Goal: Task Accomplishment & Management: Manage account settings

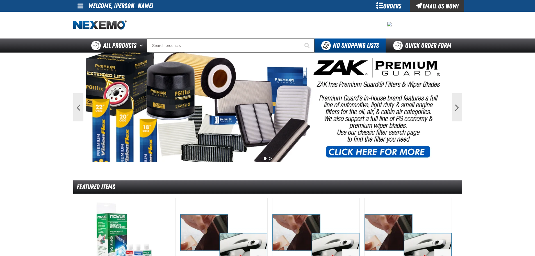
click at [80, 8] on span at bounding box center [81, 6] width 6 height 7
click at [90, 14] on ul "My Account My Account Support Ticket Support Ticket Sign Out Sign Out" at bounding box center [92, 22] width 38 height 21
click at [84, 8] on link at bounding box center [80, 6] width 15 height 12
click at [85, 13] on ul "My Account My Account Support Ticket Support Ticket Sign Out Sign Out" at bounding box center [92, 22] width 38 height 21
click at [83, 6] on span at bounding box center [81, 6] width 6 height 7
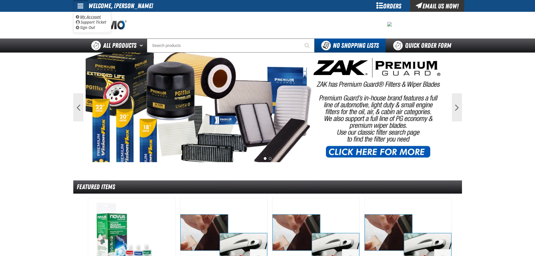
click at [84, 14] on link "My Account My Account" at bounding box center [88, 16] width 25 height 5
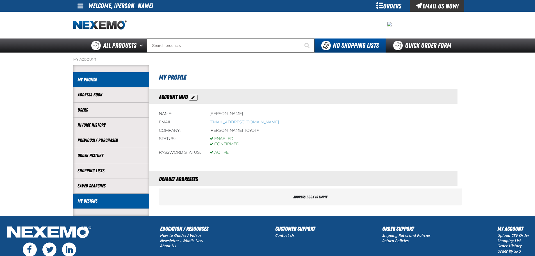
click at [91, 201] on link "My Designs" at bounding box center [111, 201] width 67 height 6
